Goal: Check status: Check status

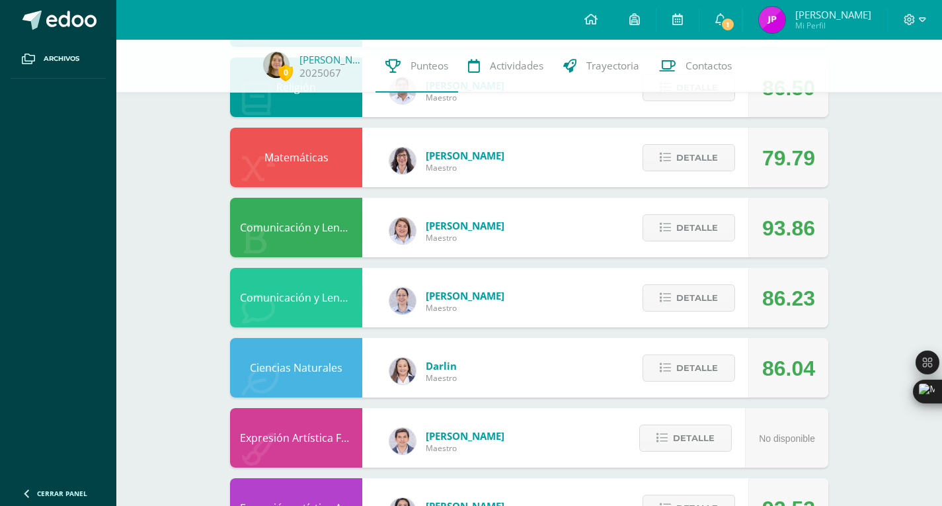
scroll to position [512, 0]
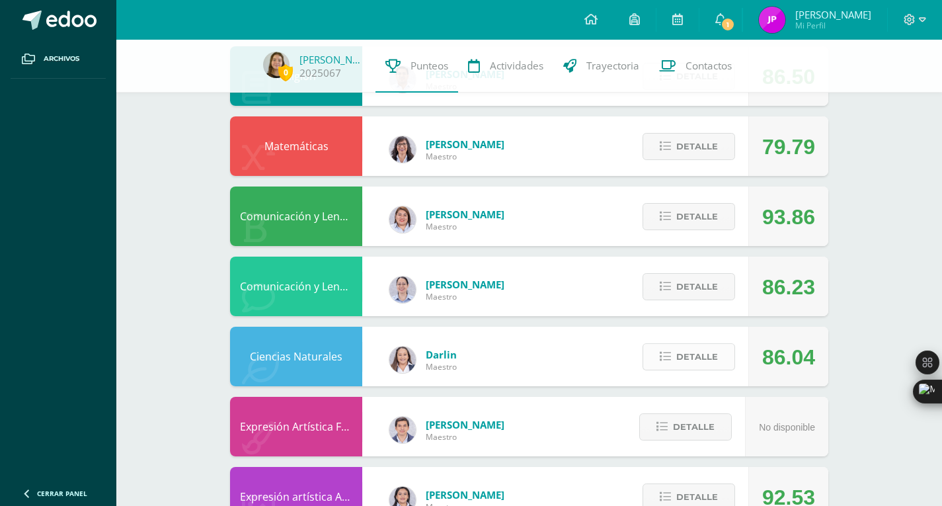
click at [701, 356] on span "Detalle" at bounding box center [697, 356] width 42 height 24
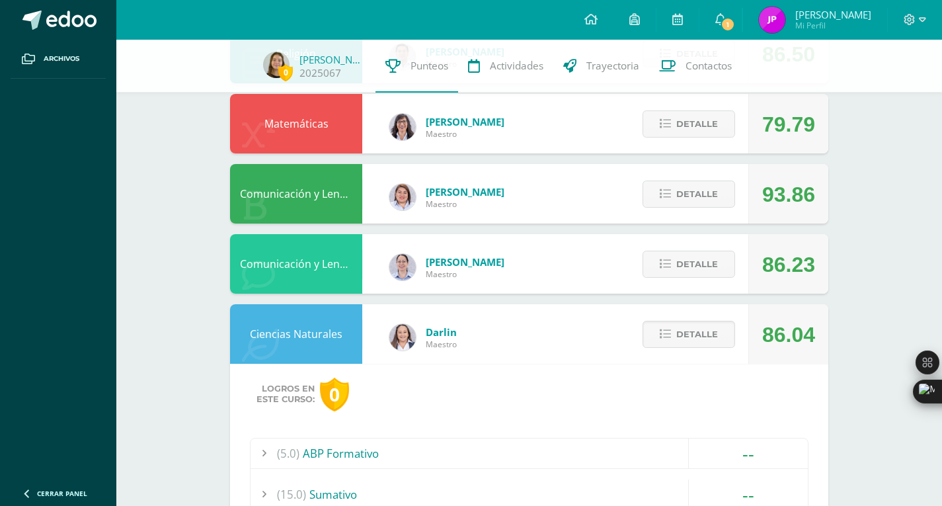
scroll to position [533, 0]
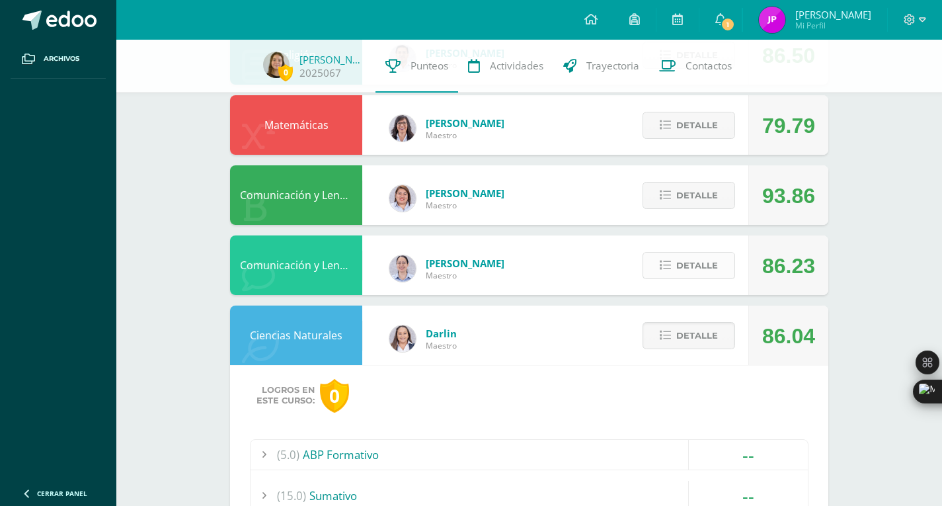
click at [692, 260] on span "Detalle" at bounding box center [697, 265] width 42 height 24
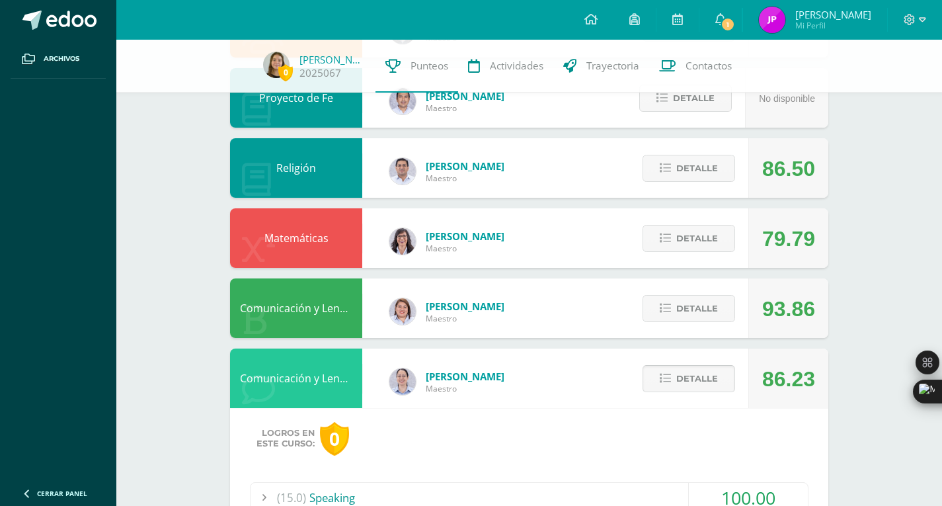
scroll to position [411, 0]
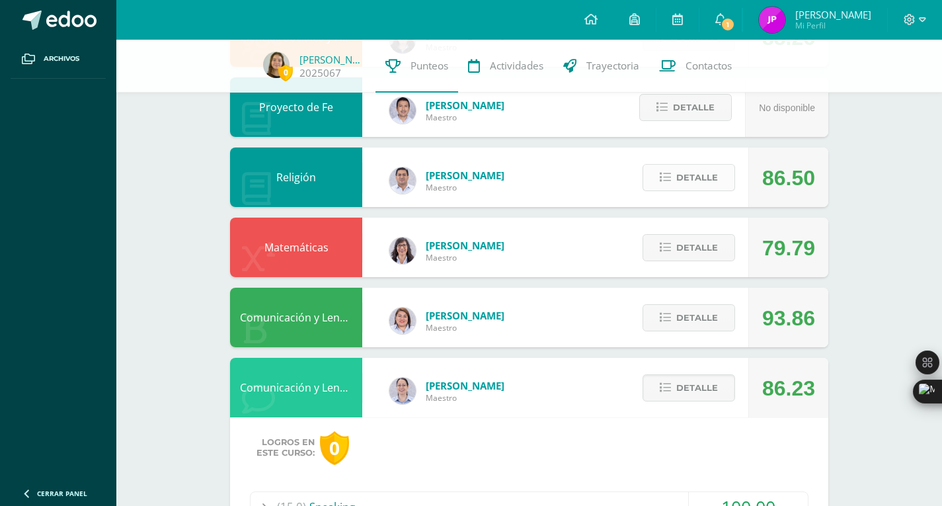
click at [691, 191] on button "Detalle" at bounding box center [688, 177] width 93 height 27
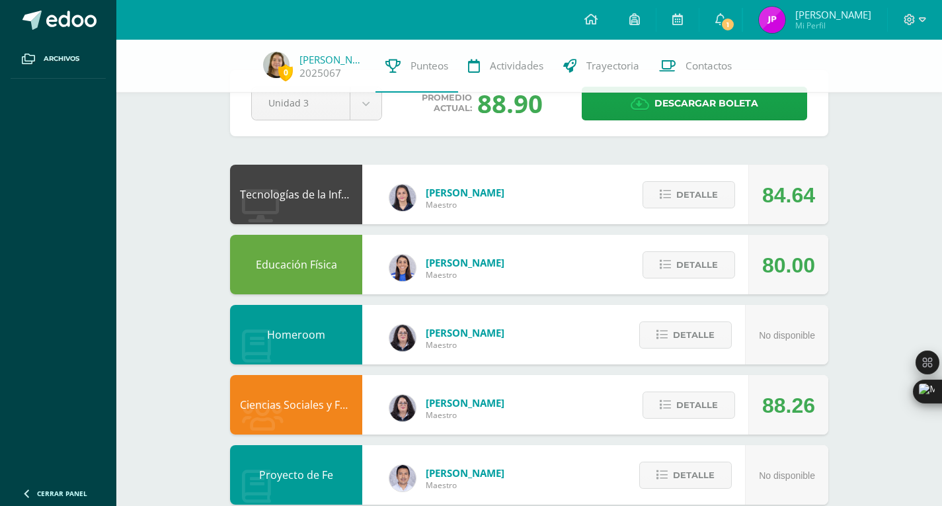
scroll to position [43, 0]
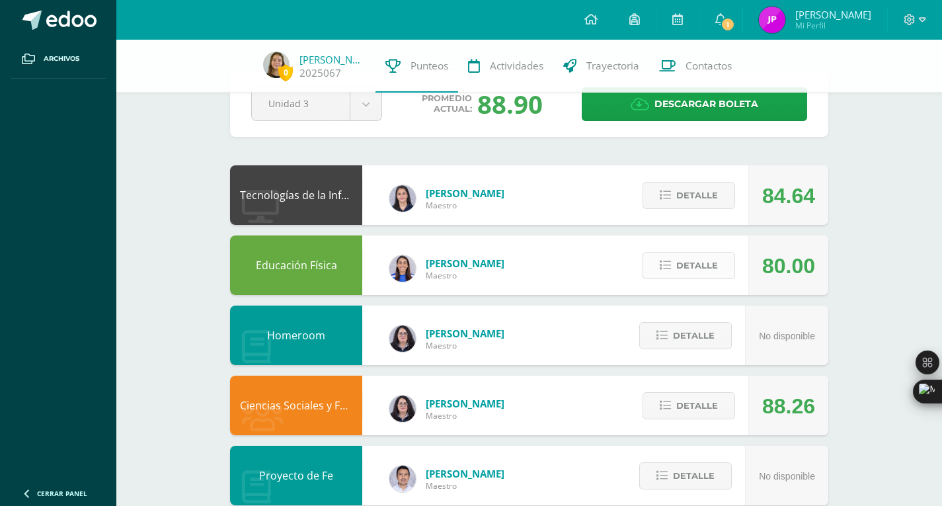
click at [691, 259] on span "Detalle" at bounding box center [697, 265] width 42 height 24
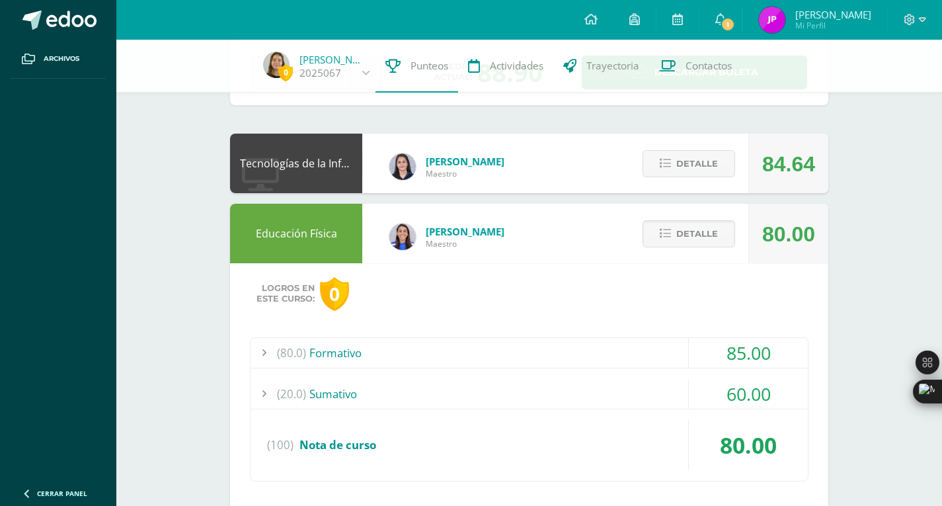
scroll to position [33, 0]
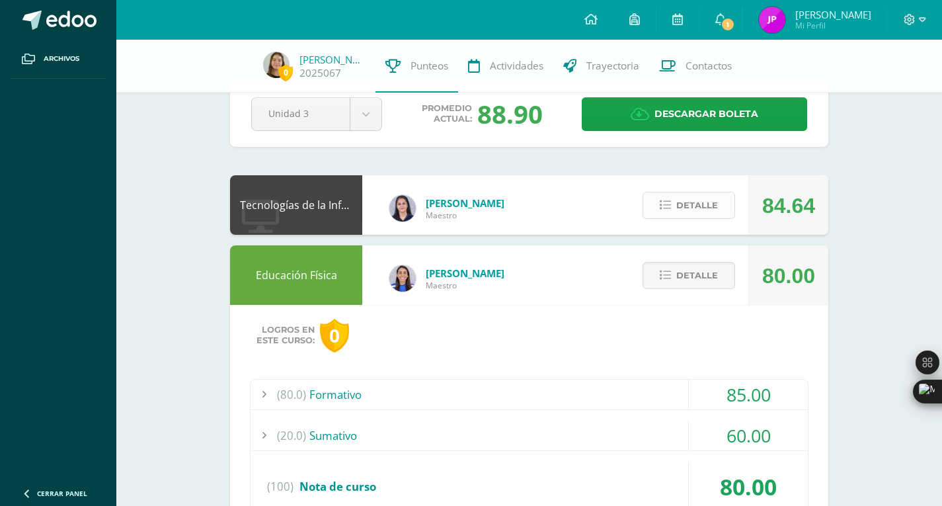
click at [695, 197] on span "Detalle" at bounding box center [697, 205] width 42 height 24
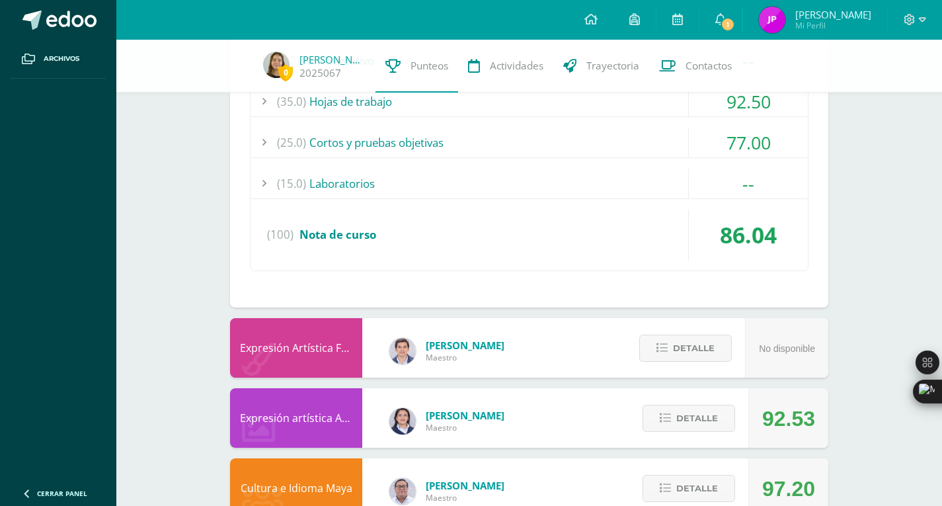
scroll to position [2533, 0]
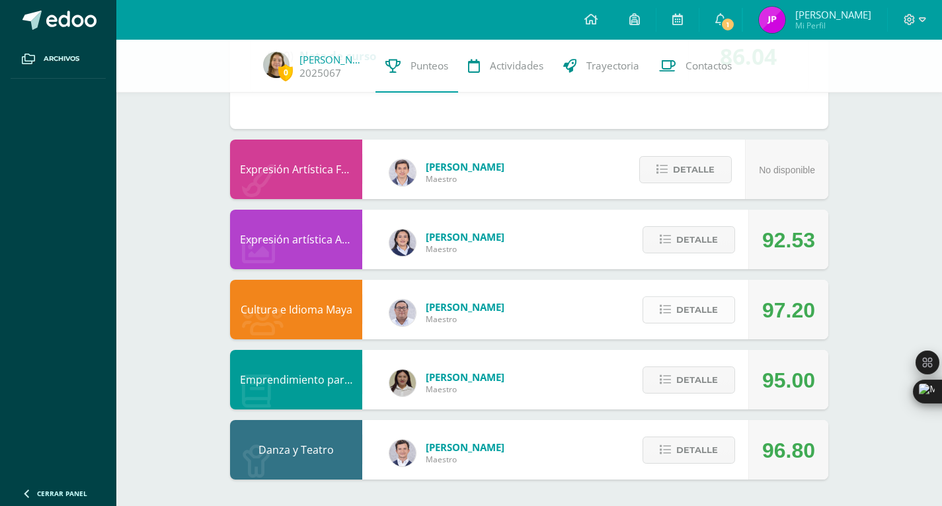
click at [691, 317] on span "Detalle" at bounding box center [697, 309] width 42 height 24
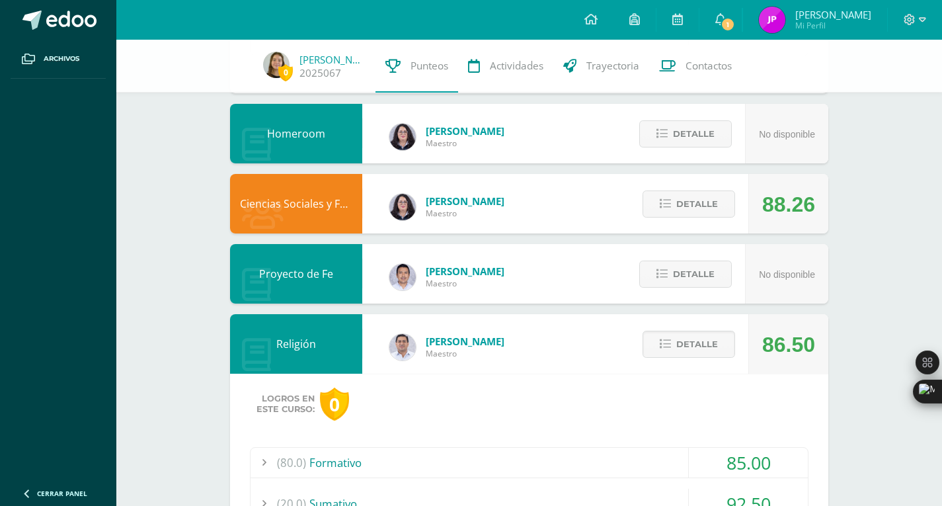
scroll to position [794, 0]
click at [695, 200] on span "Detalle" at bounding box center [697, 204] width 42 height 24
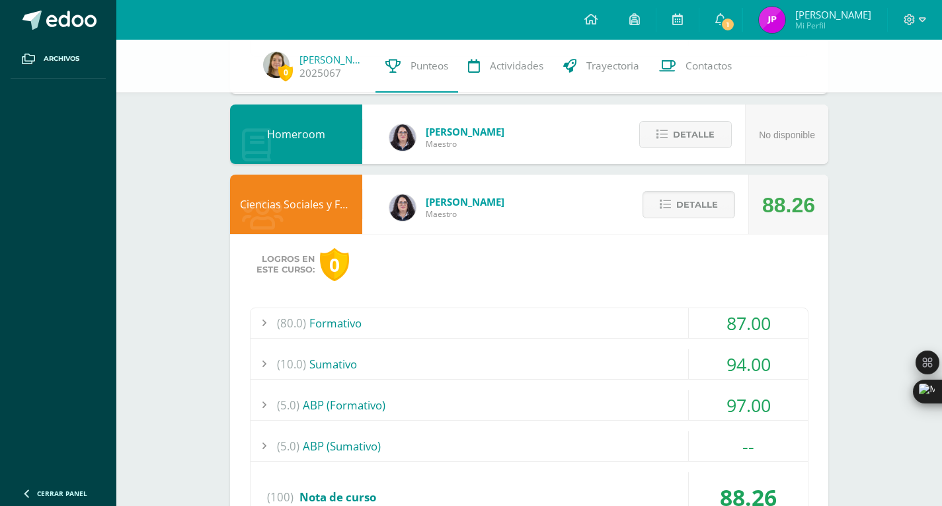
drag, startPoint x: 695, startPoint y: 200, endPoint x: 579, endPoint y: 360, distance: 197.8
click at [579, 360] on div "Ciencias Sociales y Formación Ciudadana Elena Araujo Maestro 88.26 Detalle Logr…" at bounding box center [529, 372] width 598 height 396
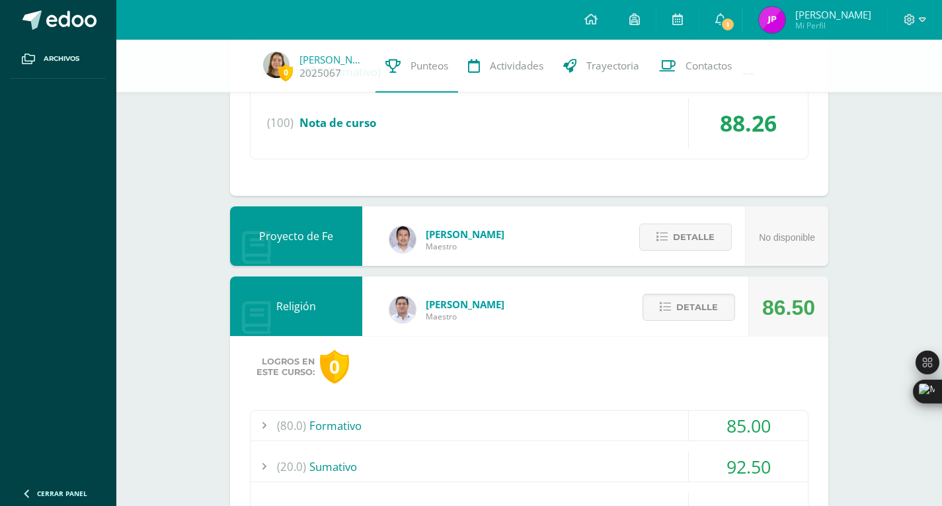
scroll to position [1170, 0]
